Goal: Check status: Check status

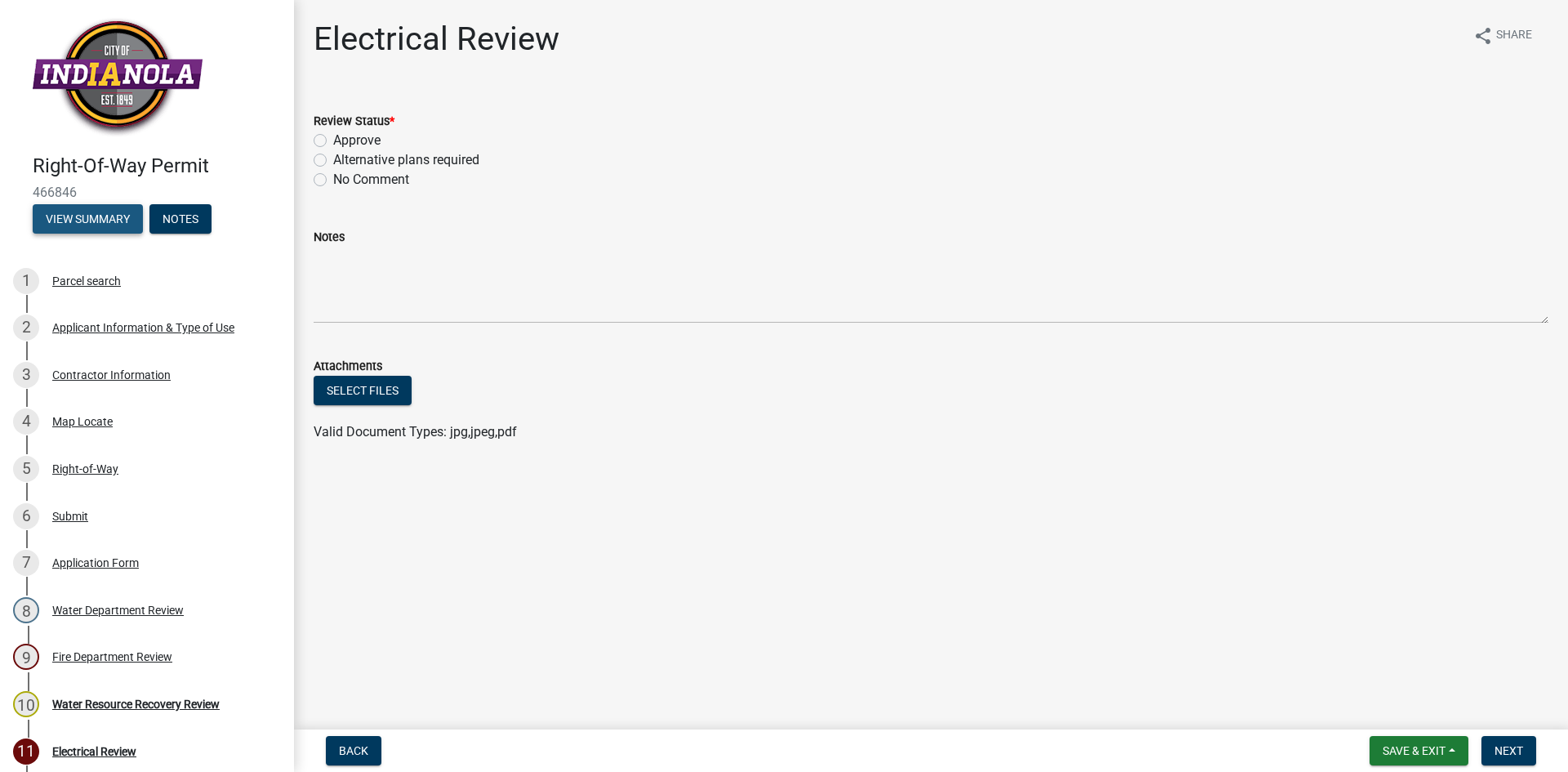
click at [89, 219] on button "View Summary" at bounding box center [88, 219] width 111 height 29
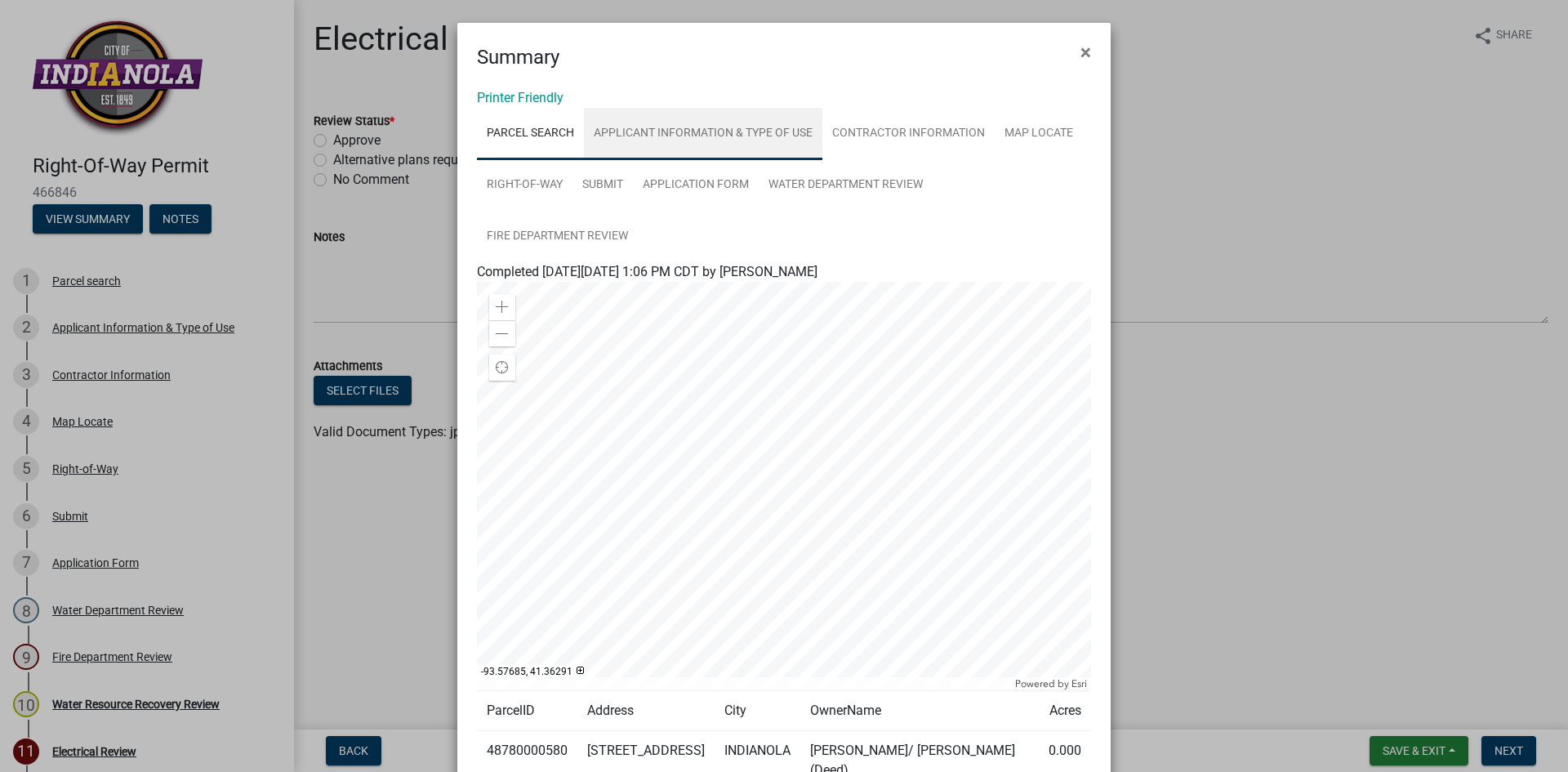
click at [753, 132] on link "Applicant Information & Type of Use" at bounding box center [702, 134] width 239 height 52
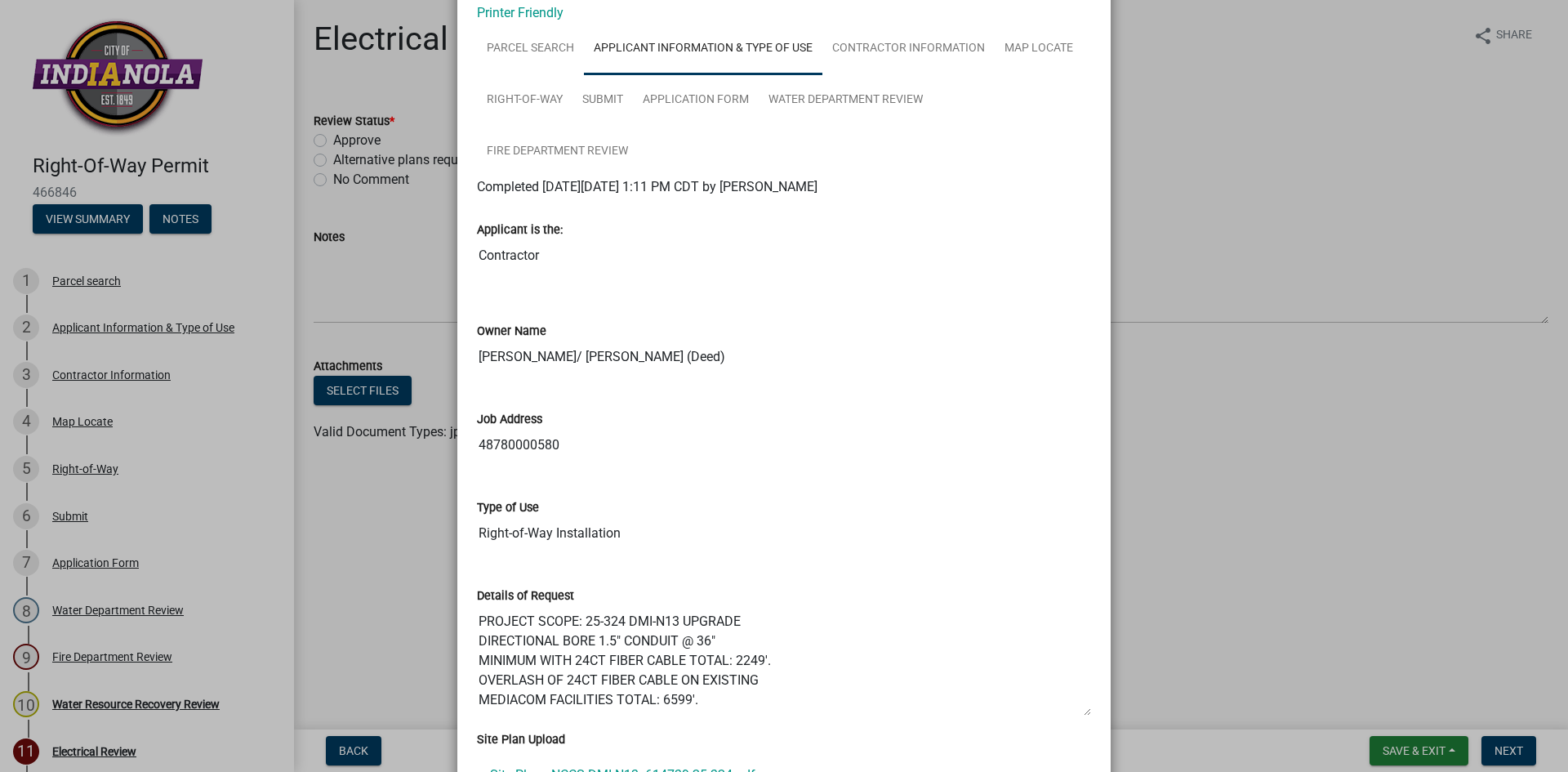
scroll to position [163, 0]
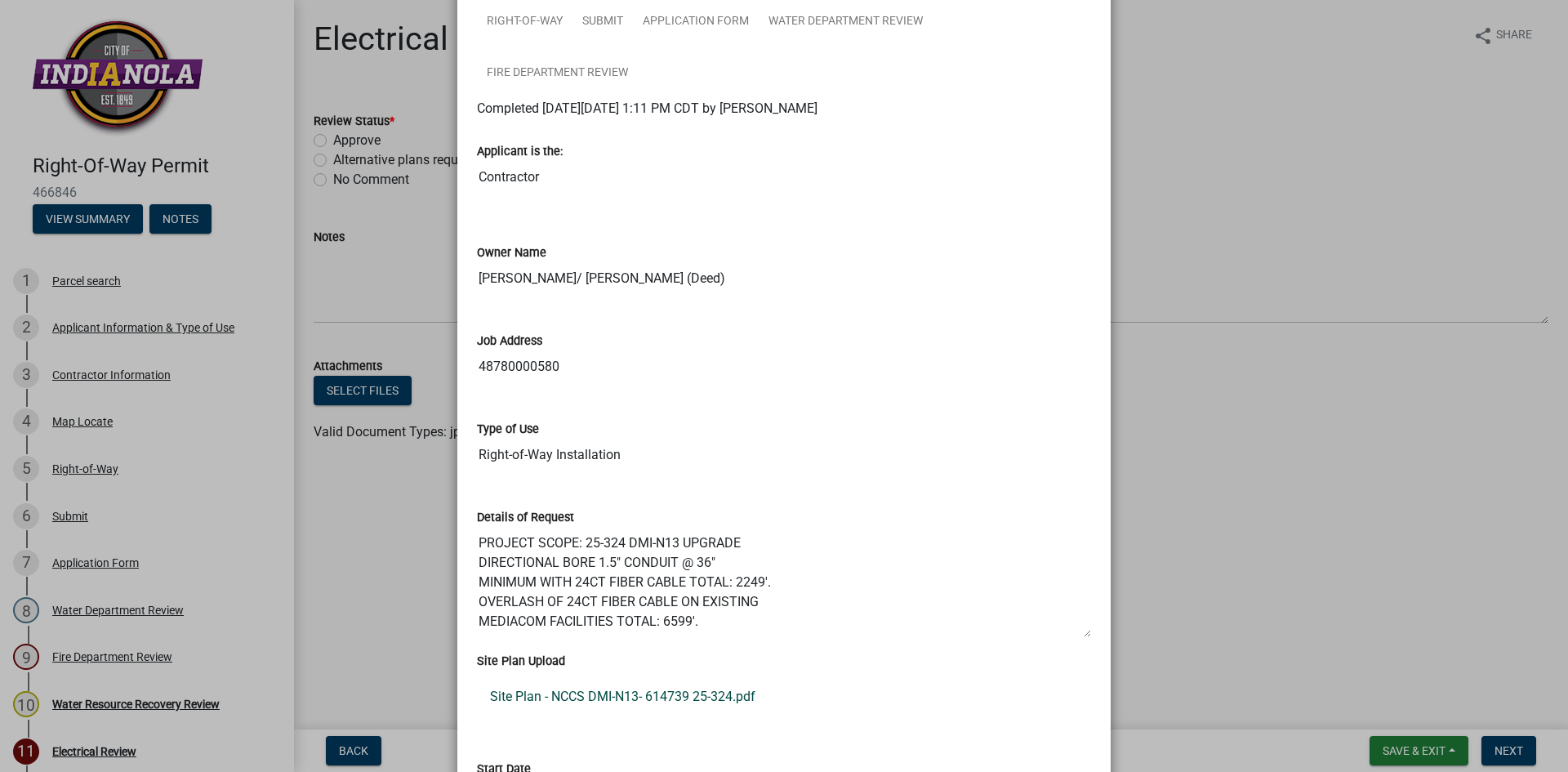
click at [684, 697] on link "Site Plan - NCCS DMI-N13- 614739 25-324.pdf" at bounding box center [784, 697] width 614 height 39
click at [1235, 8] on ngb-modal-window "Summary × Printer Friendly Parcel search Applicant Information & Type of Use Co…" at bounding box center [784, 386] width 1568 height 772
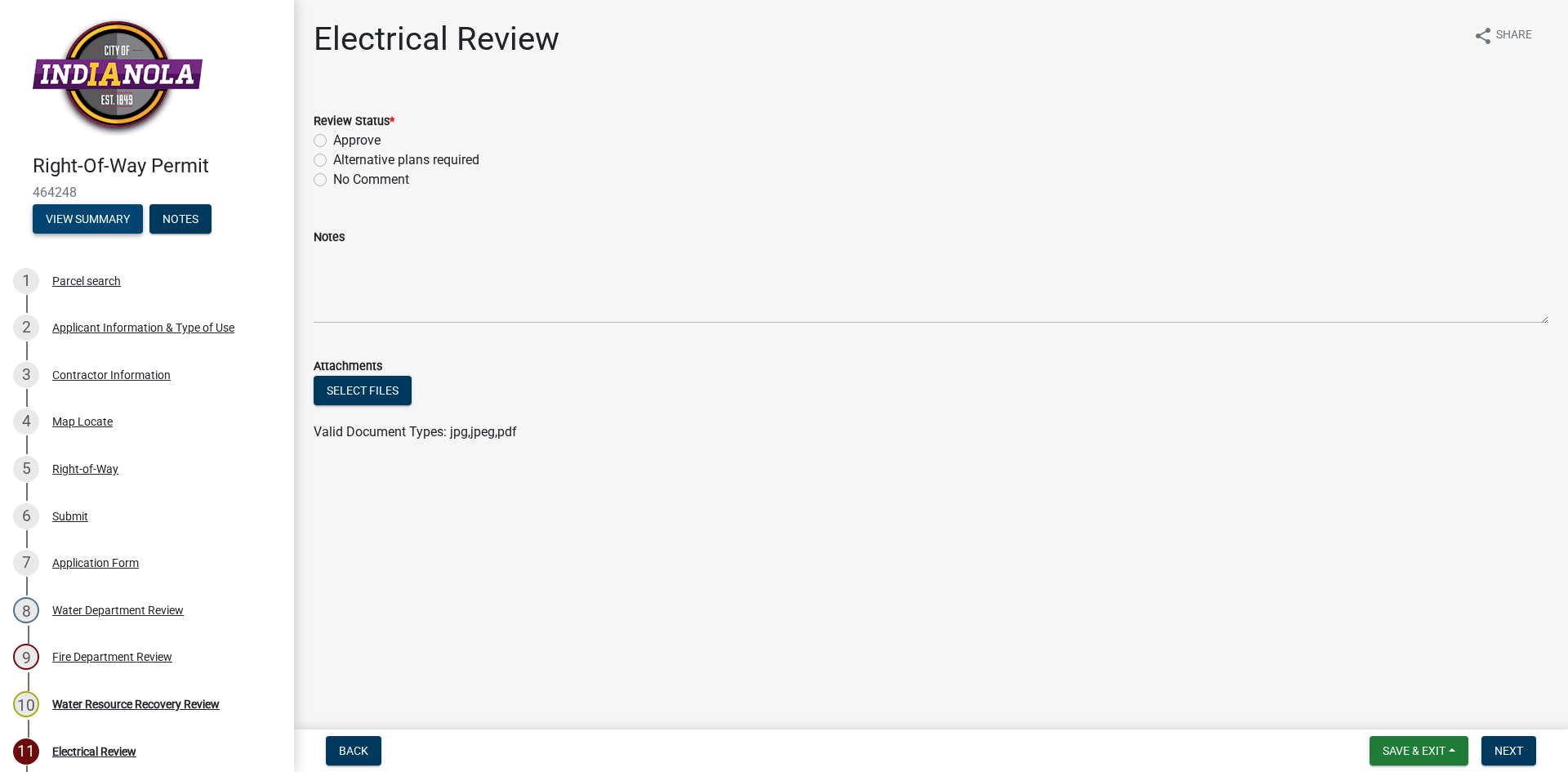
click at [78, 224] on button "View Summary" at bounding box center [88, 219] width 111 height 29
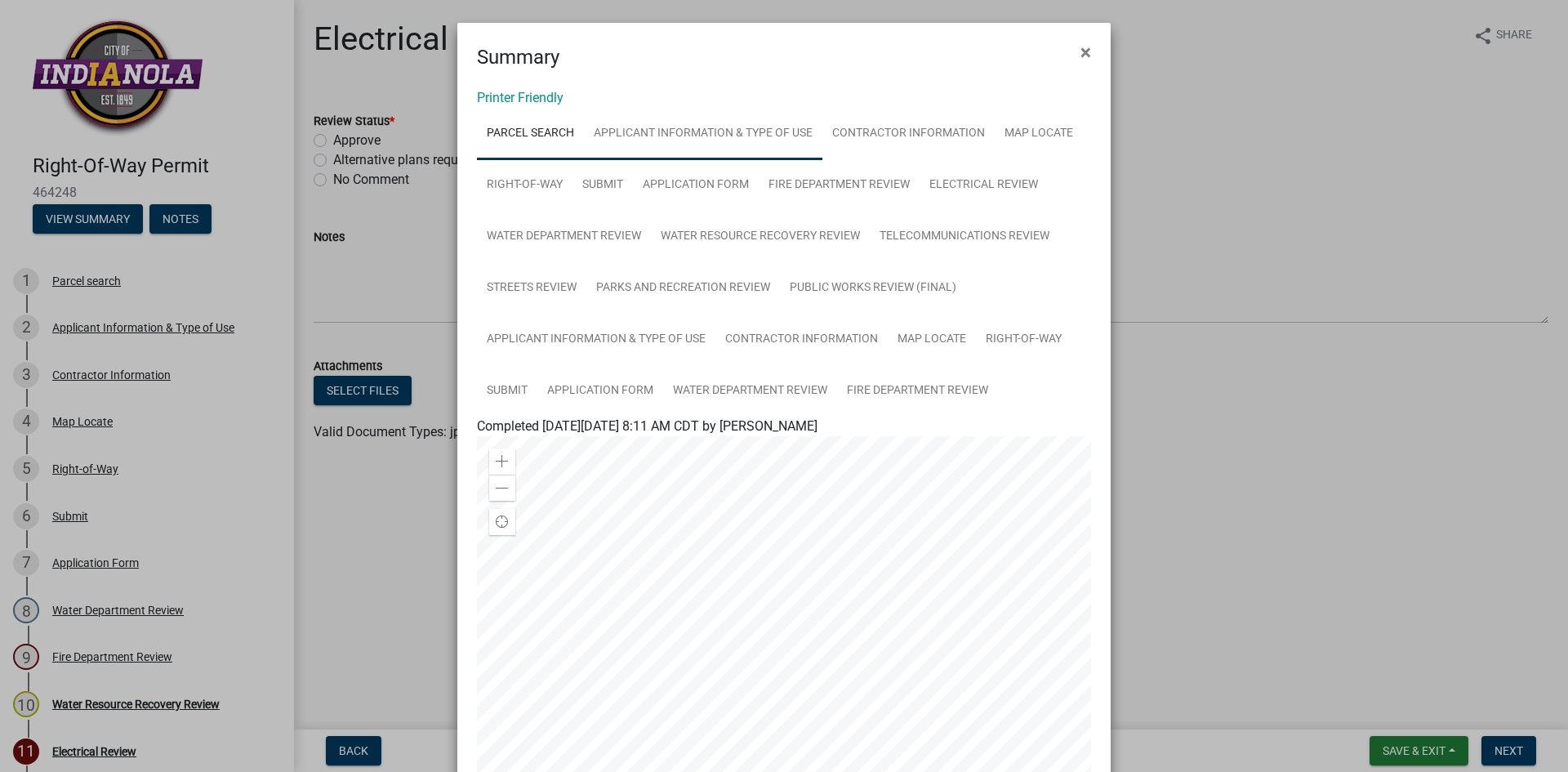
click at [694, 134] on link "Applicant Information & Type of Use" at bounding box center [702, 134] width 239 height 52
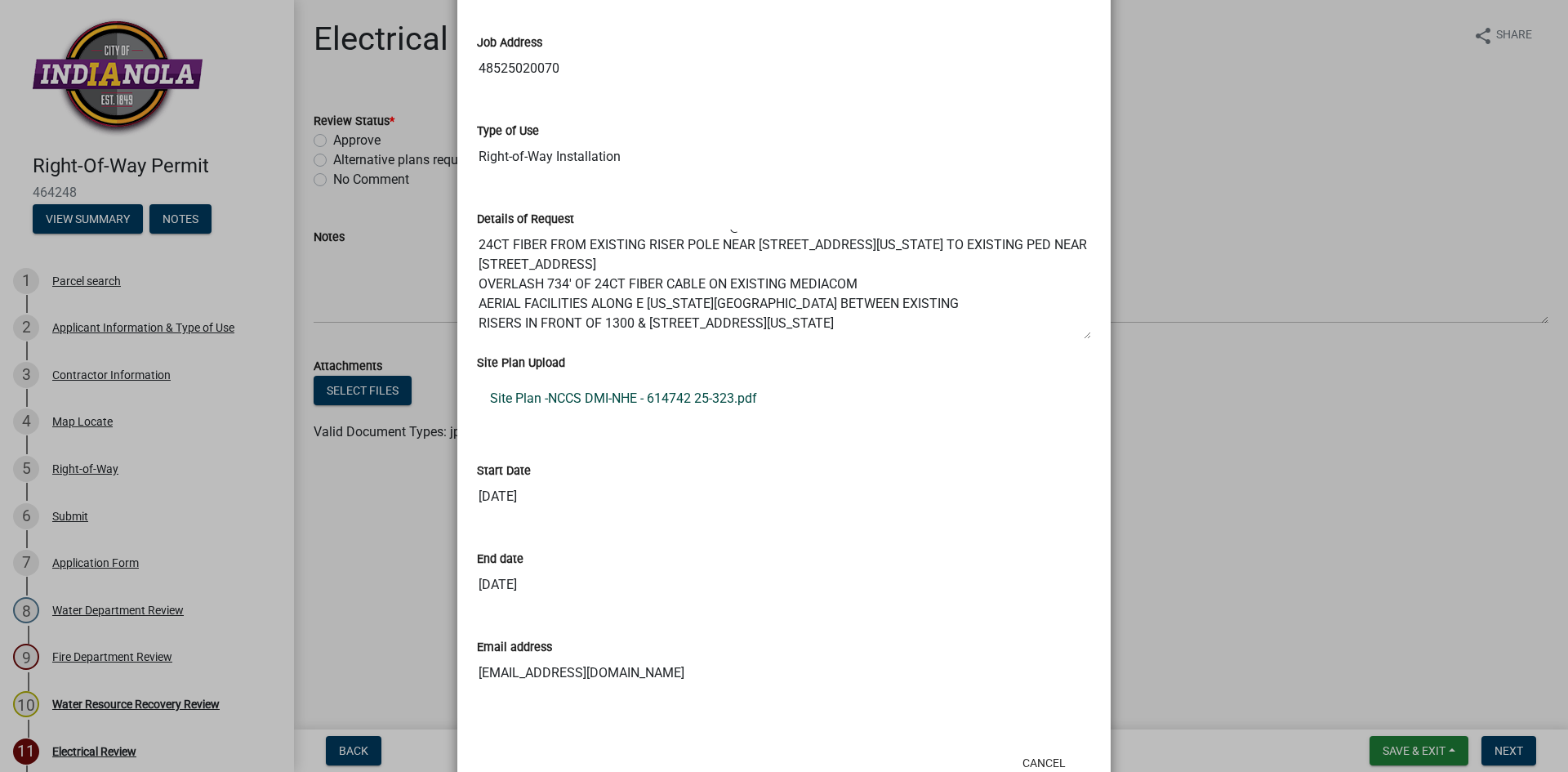
scroll to position [653, 0]
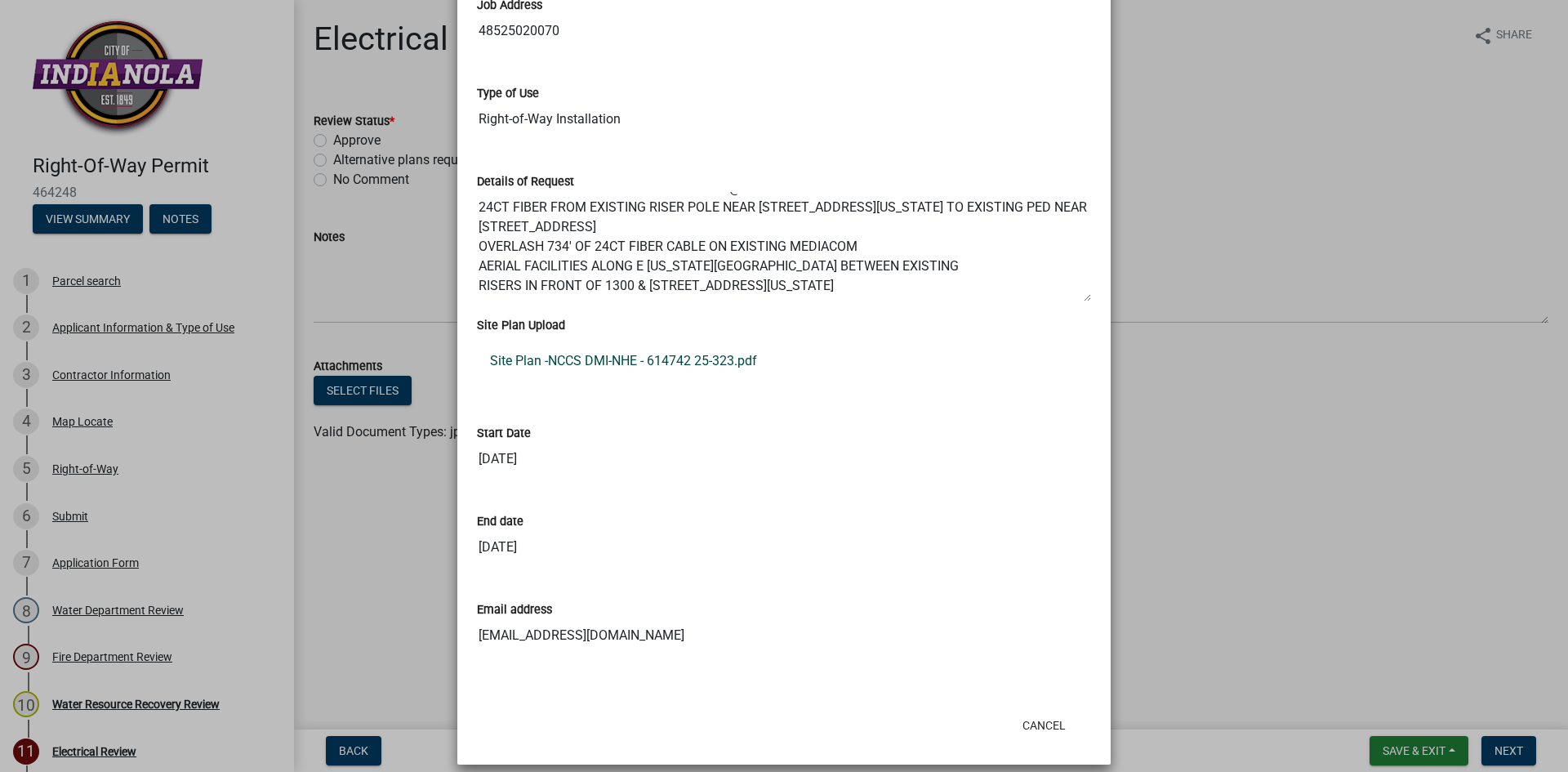
click at [689, 368] on link "Site Plan -NCCS DMI-NHE - 614742 25-323.pdf" at bounding box center [784, 361] width 614 height 39
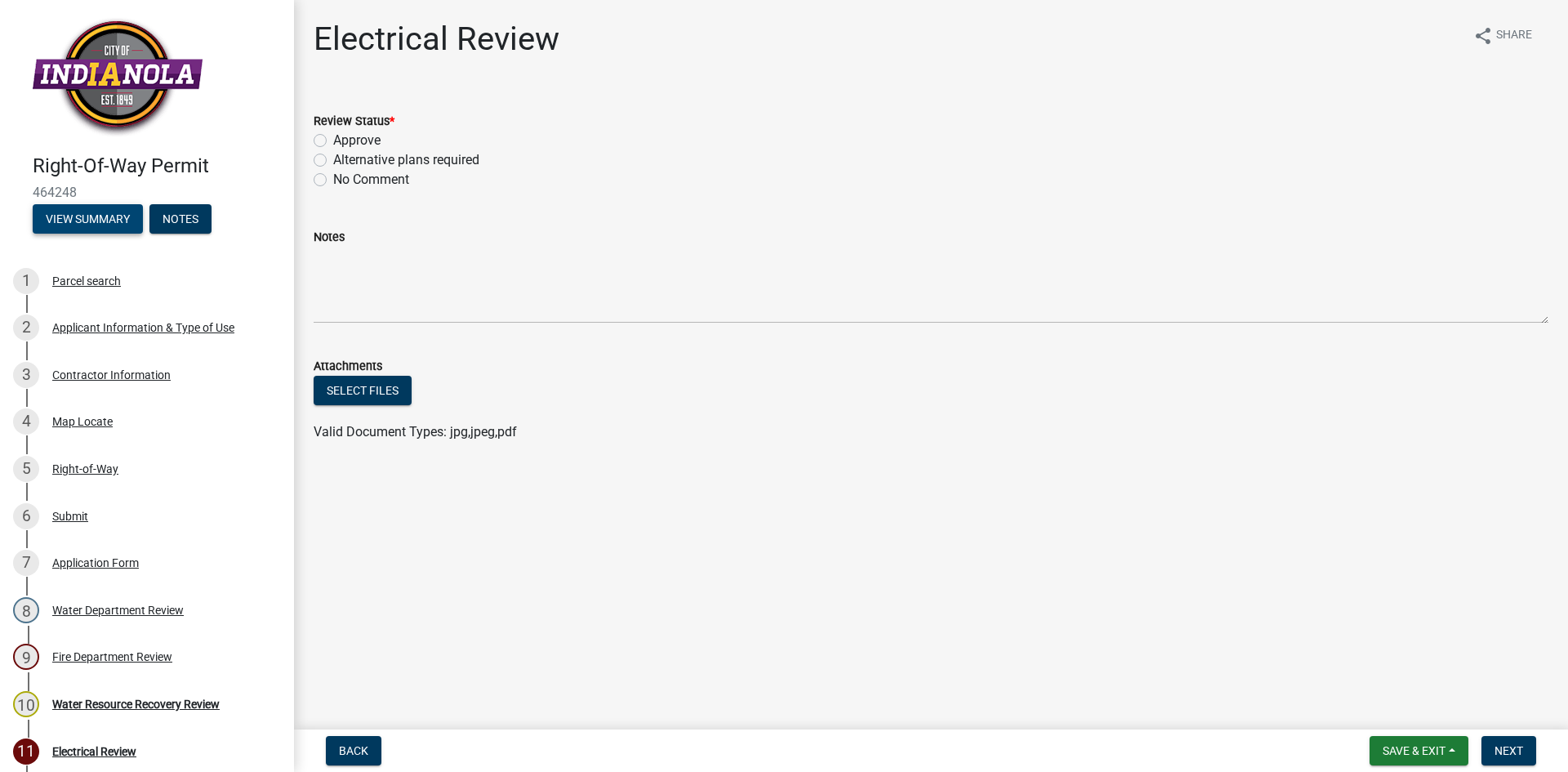
click at [89, 215] on button "View Summary" at bounding box center [88, 219] width 111 height 29
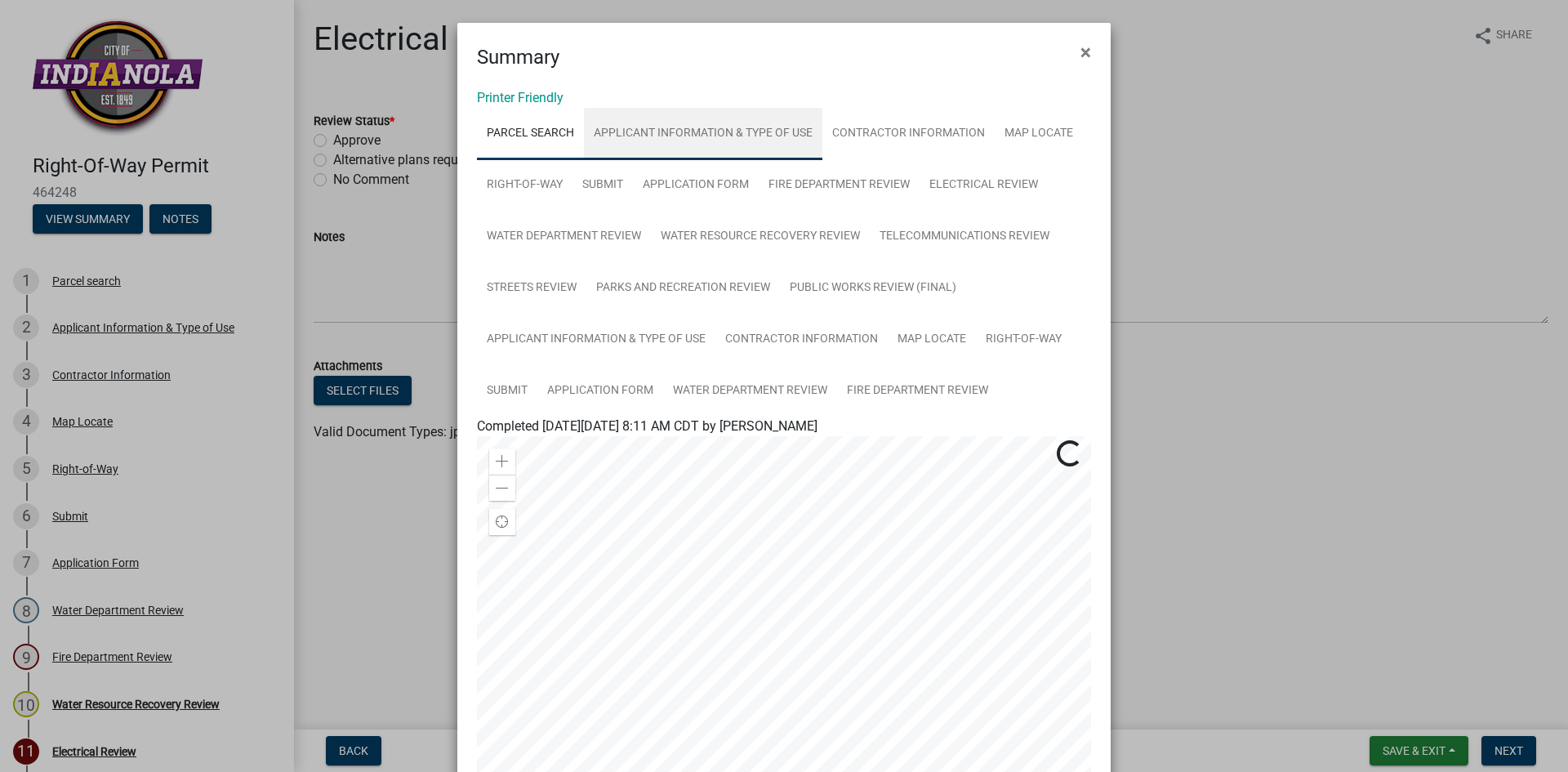
click at [702, 134] on link "Applicant Information & Type of Use" at bounding box center [702, 134] width 239 height 52
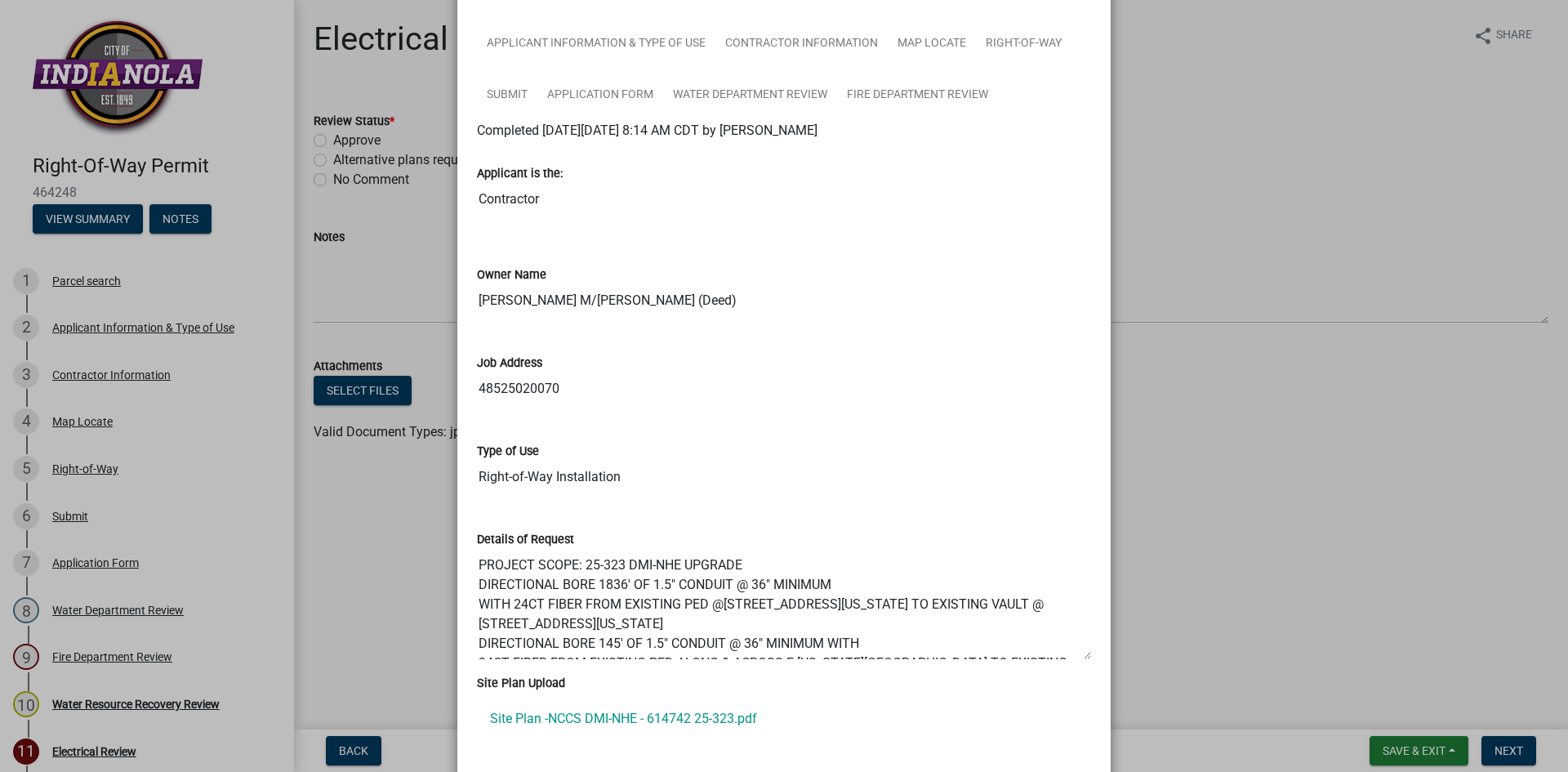
scroll to position [409, 0]
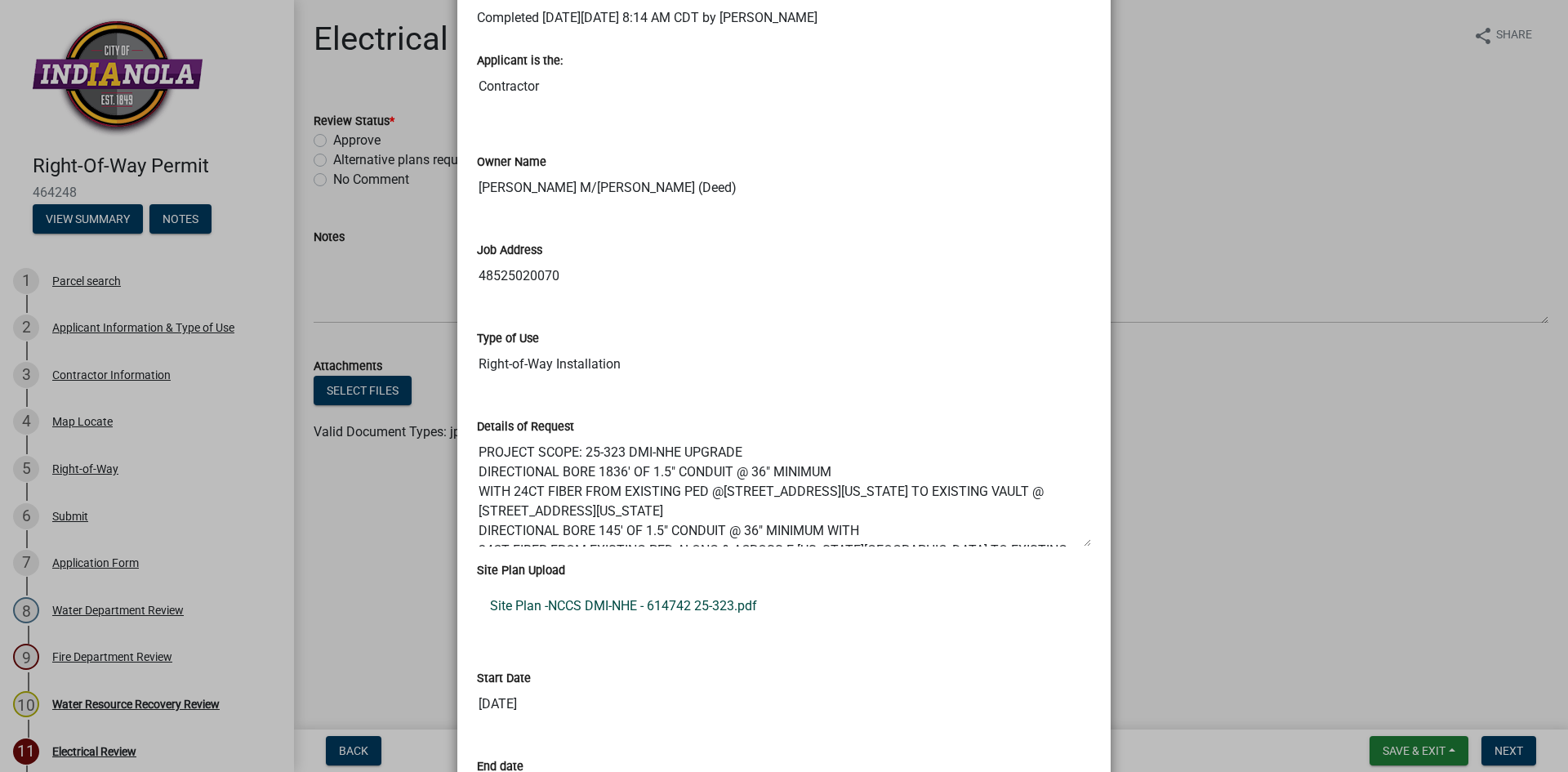
click at [623, 608] on link "Site Plan -NCCS DMI-NHE - 614742 25-323.pdf" at bounding box center [784, 605] width 614 height 39
